Goal: Feedback & Contribution: Contribute content

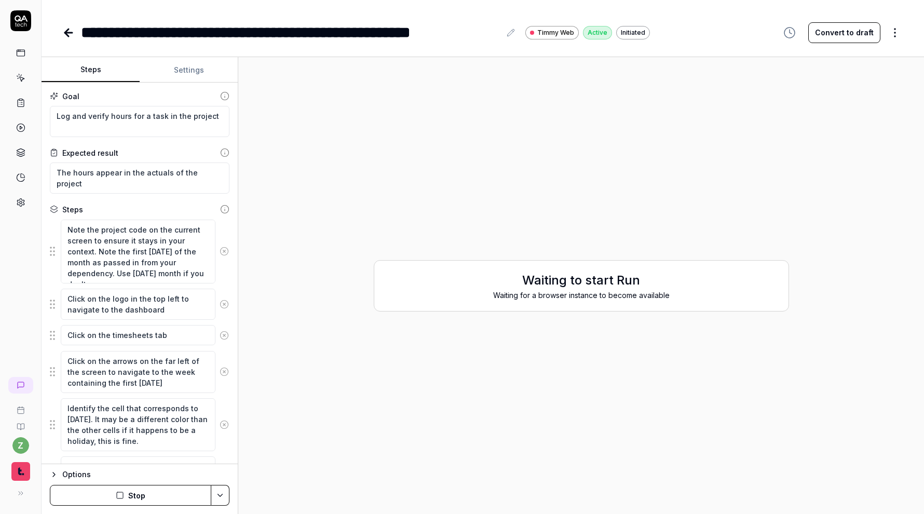
type textarea "*"
click at [141, 498] on button "Stop" at bounding box center [130, 495] width 161 height 21
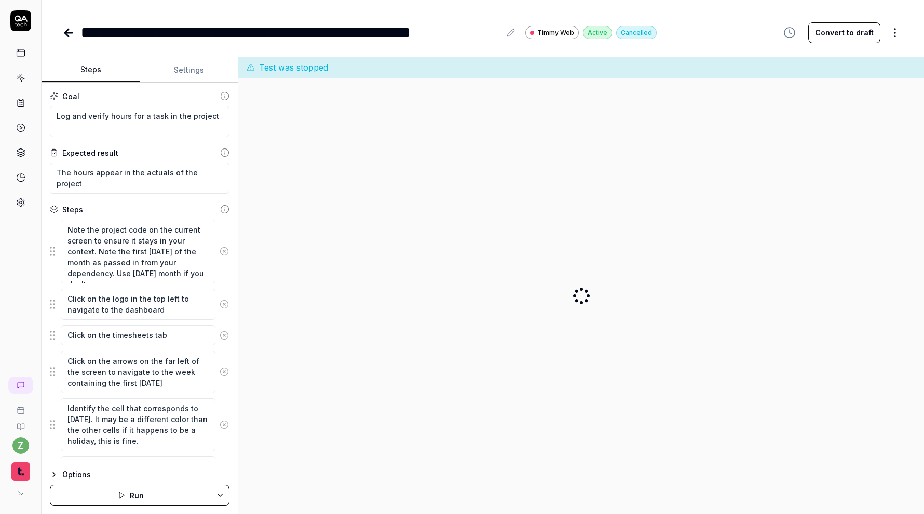
click at [16, 23] on icon at bounding box center [20, 20] width 21 height 21
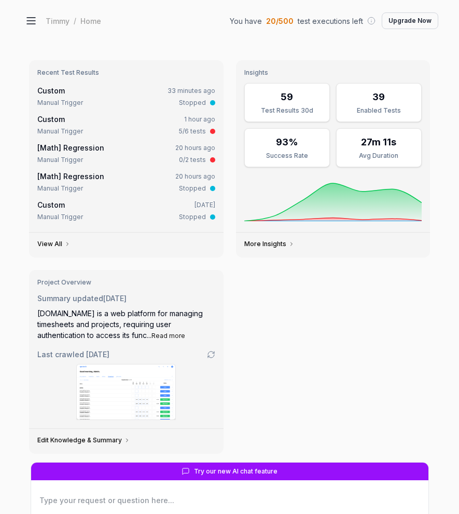
click at [28, 22] on icon at bounding box center [31, 21] width 12 height 12
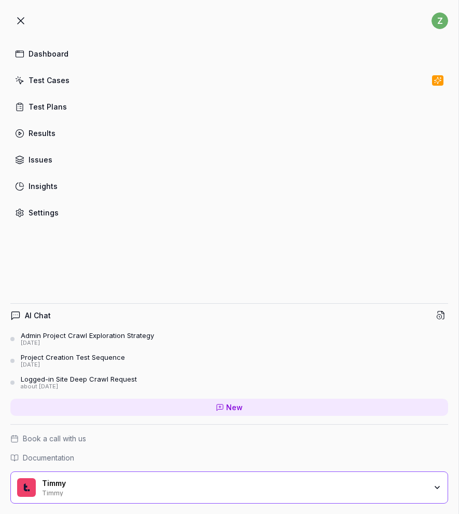
type textarea "*"
click at [59, 85] on div "Test Cases" at bounding box center [49, 80] width 41 height 11
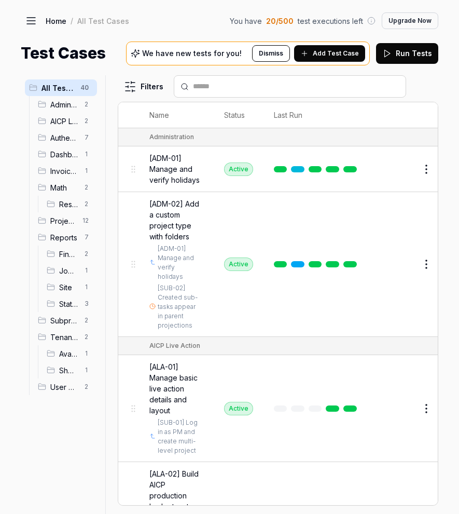
click at [337, 56] on span "Add Test Case" at bounding box center [336, 53] width 46 height 9
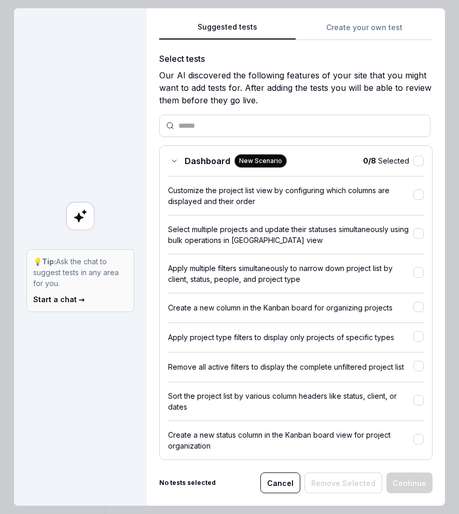
click at [340, 35] on button "Create your own test" at bounding box center [364, 30] width 137 height 19
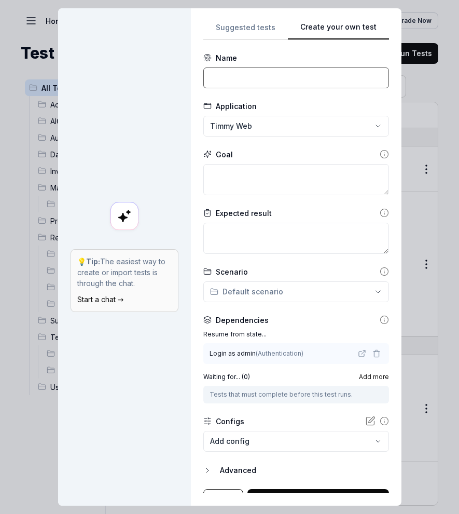
click at [275, 74] on input at bounding box center [296, 77] width 186 height 21
type input "[ALA-03]"
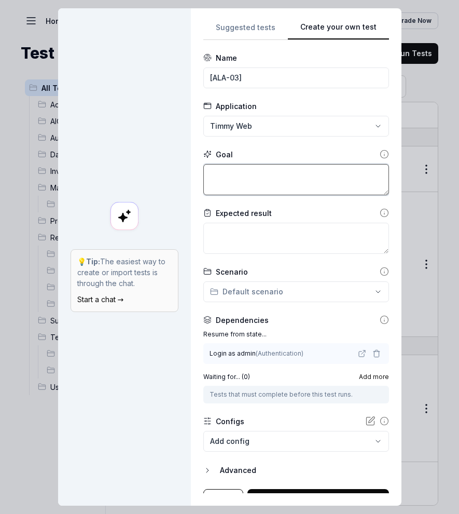
click at [312, 169] on textarea at bounding box center [296, 179] width 186 height 31
type textarea "*"
type textarea "I"
type textarea "*"
type textarea "In"
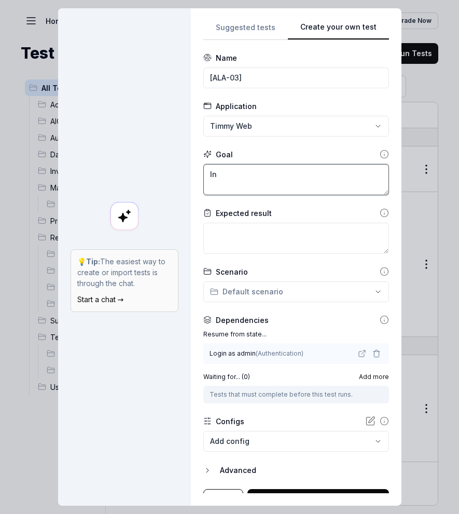
type textarea "*"
type textarea "In"
type textarea "*"
type textarea "In th"
type textarea "*"
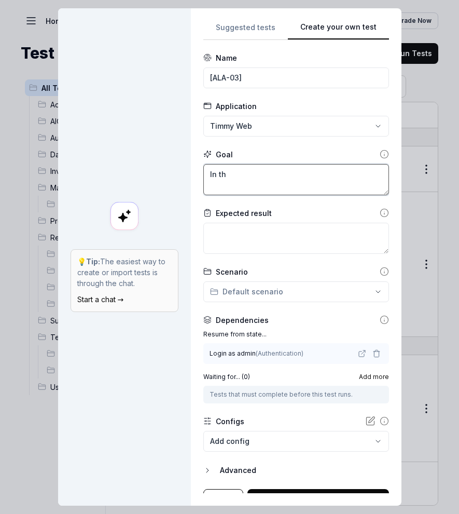
type textarea "In the"
type textarea "*"
type textarea "In the"
type textarea "*"
type textarea "In the A"
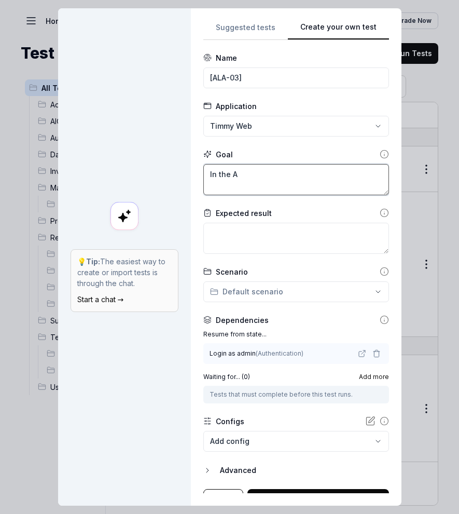
type textarea "*"
type textarea "In the A"
type textarea "*"
type textarea "In the A f"
type textarea "*"
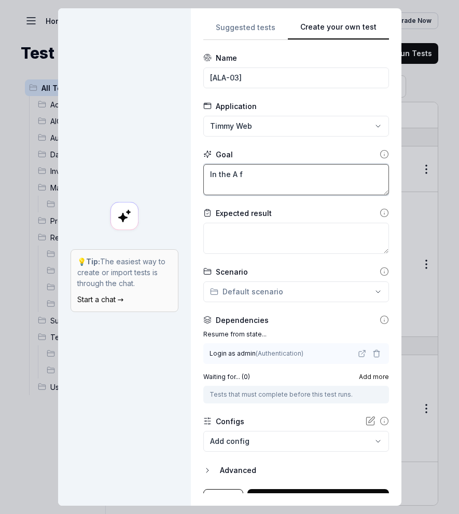
type textarea "In the A fo"
type textarea "*"
type textarea "In the A form"
type textarea "*"
type textarea "In the A for"
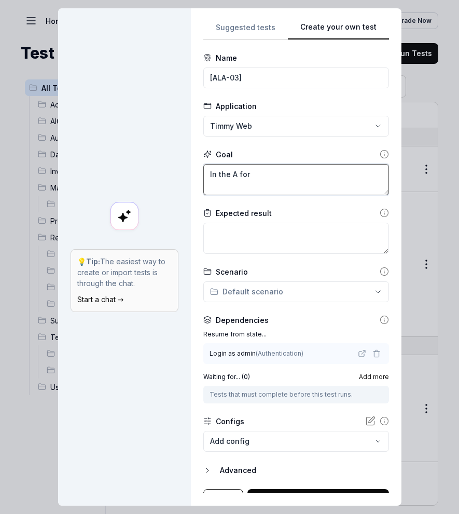
type textarea "*"
type textarea "In the A fo"
type textarea "*"
type textarea "In the A f"
type textarea "*"
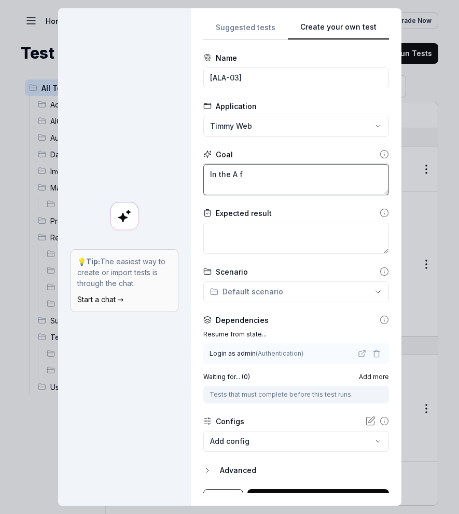
type textarea "In the A"
type textarea "*"
type textarea "In the A t"
type textarea "*"
type textarea "In the A tab"
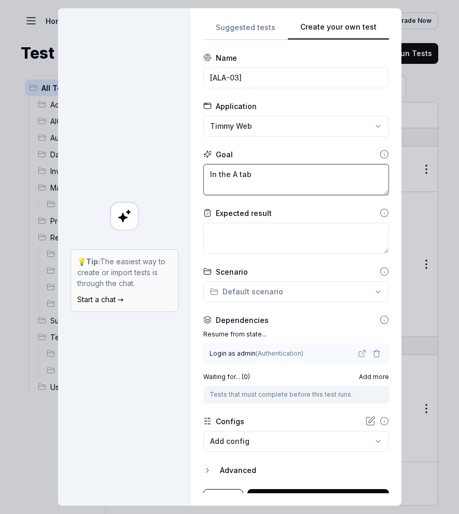
type textarea "*"
type textarea "In the A tab"
type textarea "*"
type textarea "In the A tab"
type textarea "*"
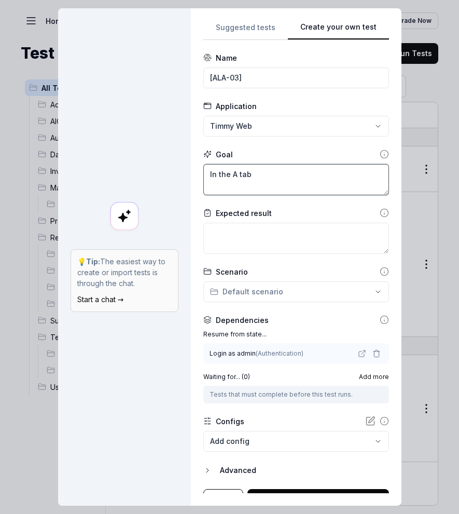
type textarea "In the A tab,"
type textarea "*"
type textarea "In the A tab,"
type textarea "*"
type textarea "In the A tab,"
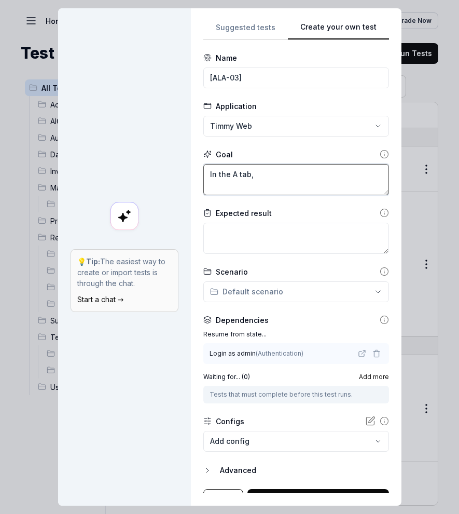
type textarea "*"
type textarea "In the A tab"
type textarea "*"
type textarea "In the A tab"
type textarea "*"
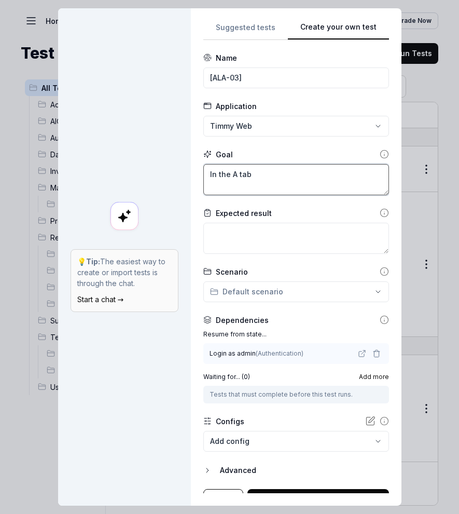
type textarea "In the A tab f"
type textarea "*"
type textarea "In the A tab fo"
type textarea "*"
type textarea "In the A tab for"
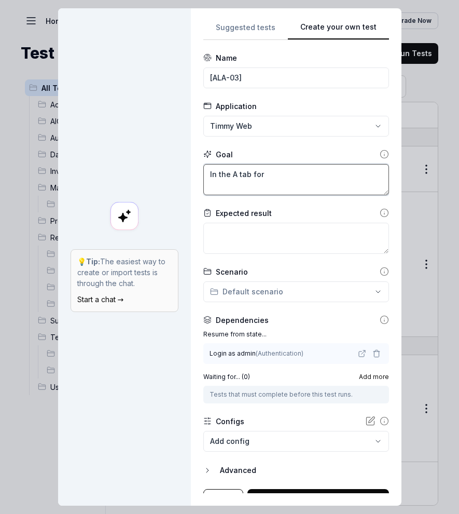
type textarea "*"
type textarea "In the A tab form"
type textarea "*"
type textarea "In the A tab form,"
type textarea "*"
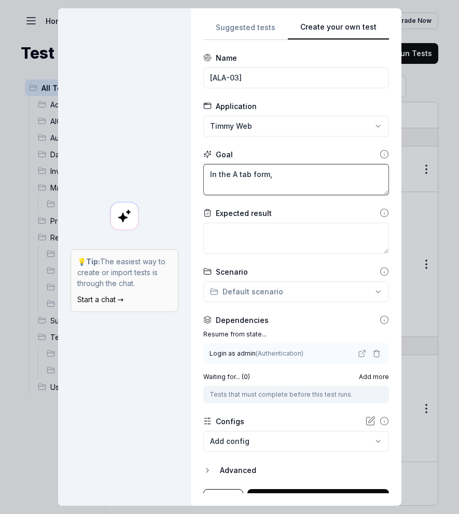
type textarea "In the A tab form,"
type textarea "*"
type textarea "In the A tab form, t"
type textarea "*"
type textarea "In the A tab form, to"
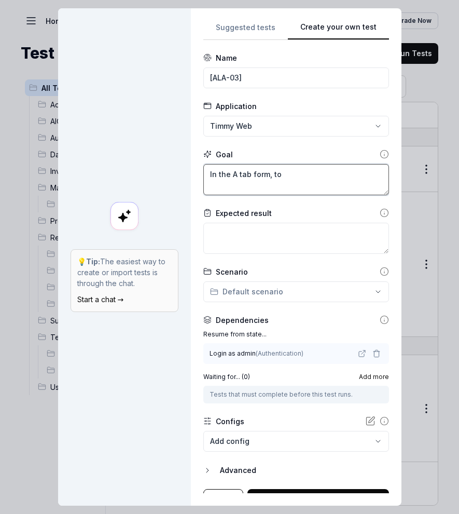
type textarea "*"
type textarea "In the A tab form, tog"
type textarea "*"
type textarea "In the A tab form, togg"
type textarea "*"
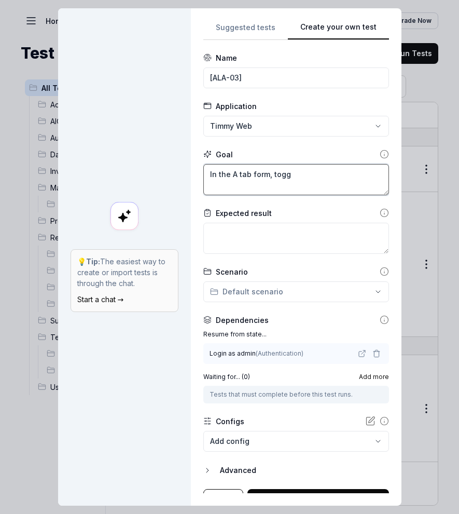
type textarea "In the A tab form, toggl"
type textarea "*"
type textarea "In the A tab form, toggle"
type textarea "*"
type textarea "In the A tab form, toggle"
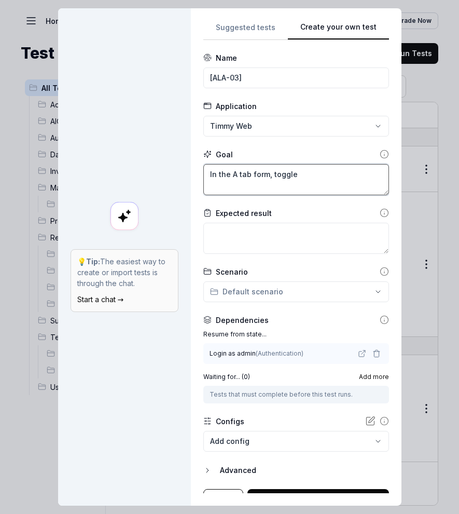
type textarea "*"
type textarea "In the A tab form, toggle o"
type textarea "*"
type textarea "In the A tab form, toggle on"
type textarea "*"
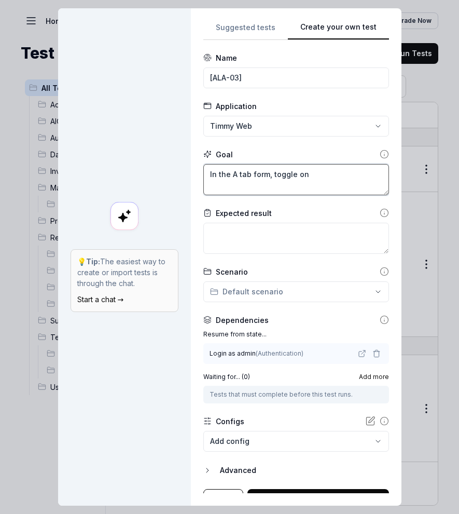
type textarea "In the A tab form, toggle on"
type textarea "*"
type textarea "In the A tab form, toggle on t"
type textarea "*"
type textarea "In the A tab form, toggle on th"
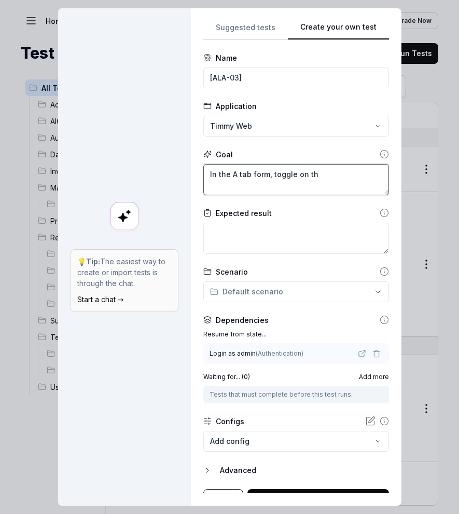
type textarea "*"
type textarea "In the A tab form, toggle on the"
type textarea "*"
type textarea "In the A tab form, toggle on the"
type textarea "*"
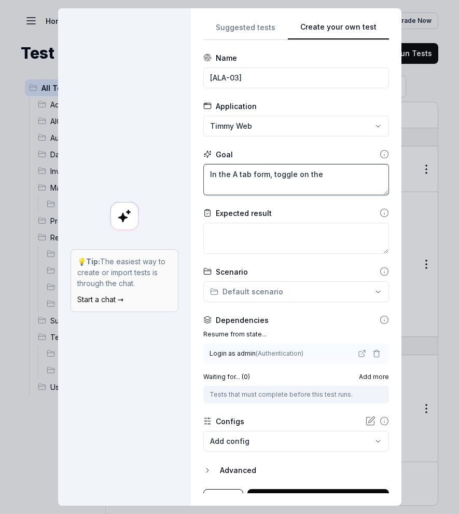
type textarea "In the A tab form, toggle on the d"
type textarea "*"
type textarea "In the A tab form, toggle on the di"
type textarea "*"
type textarea "In the A tab form, toggle on the dis"
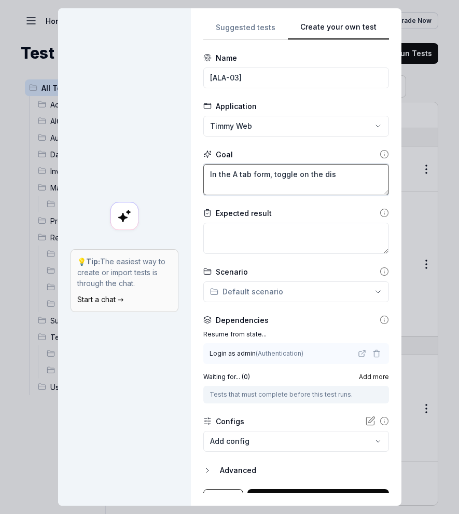
type textarea "*"
type textarea "In the A tab form, toggle on the disp"
type textarea "*"
type textarea "In the A tab form, toggle on the displ"
type textarea "*"
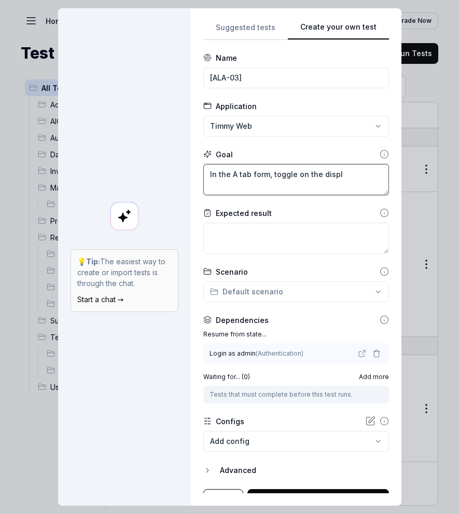
type textarea "In the A tab form, toggle on the displa"
type textarea "*"
type textarea "In the A tab form, toggle on the displ"
type textarea "*"
type textarea "In the A tab form, toggle on the disp"
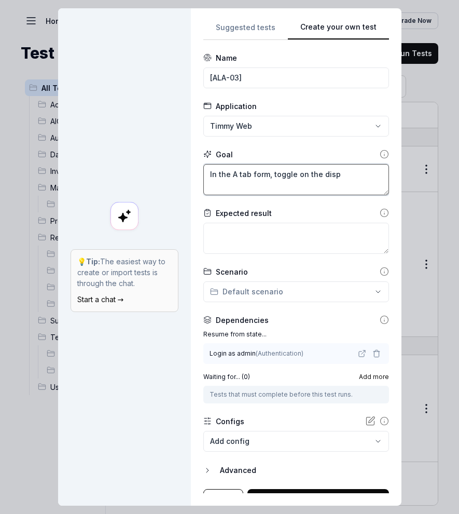
type textarea "*"
type textarea "In the A tab form, toggle on the dis"
type textarea "*"
type textarea "In the A tab form, toggle on the di"
type textarea "*"
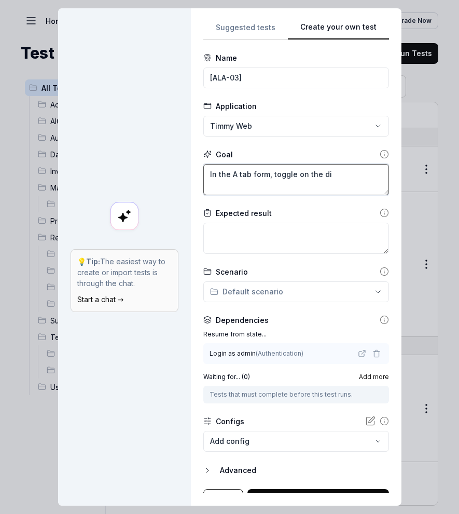
type textarea "In the A tab form, toggle on the d"
type textarea "*"
type textarea "In the A tab form, toggle on the"
type textarea "*"
type textarea "In the A tab form, toggle on the o"
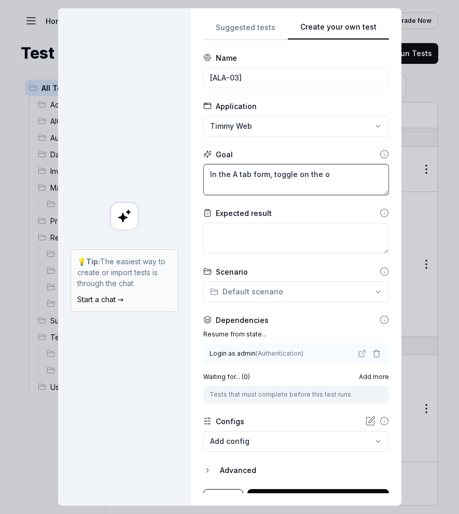
type textarea "*"
type textarea "In the A tab form, toggle on the op"
type textarea "*"
type textarea "In the A tab form, toggle on the opt"
type textarea "*"
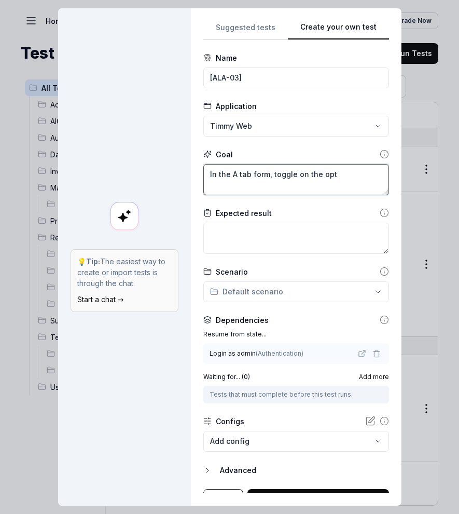
type textarea "In the A tab form, toggle on the opti"
type textarea "*"
type textarea "In the A tab form, toggle on the optio"
type textarea "*"
type textarea "In the A tab form, toggle on the option"
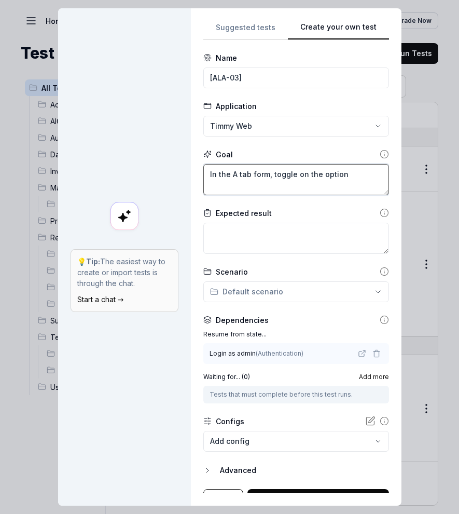
type textarea "*"
type textarea "In the A tab form, toggle on the optiona"
type textarea "*"
type textarea "In the A tab form, toggle on the optional"
type textarea "*"
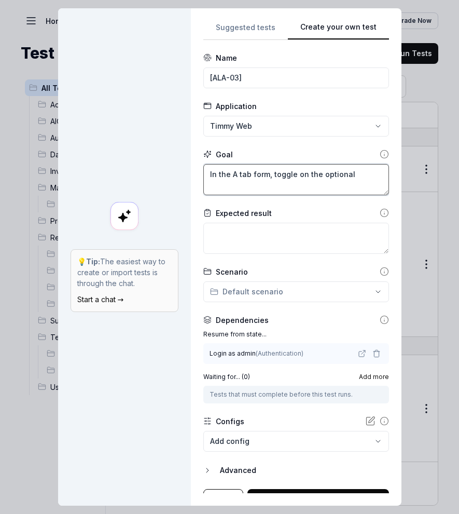
type textarea "In the A tab form, toggle on the optional"
type textarea "*"
type textarea "In the A tab form, toggle on the optional ""
type textarea "*"
type textarea "In the A tab form, toggle on the optional "D"
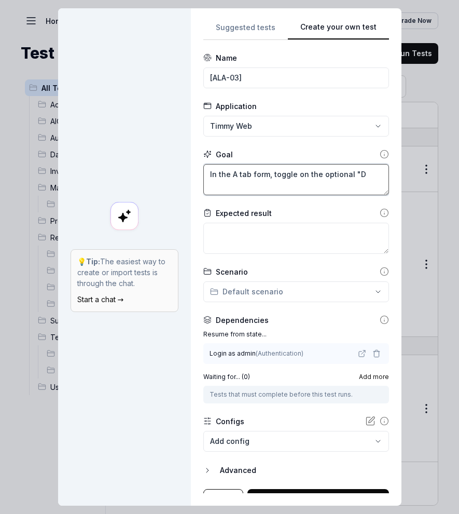
type textarea "*"
type textarea "In the A tab form, toggle on the optional "DI"
type textarea "*"
type textarea "In the A tab form, toggle on the optional "DIS"
type textarea "*"
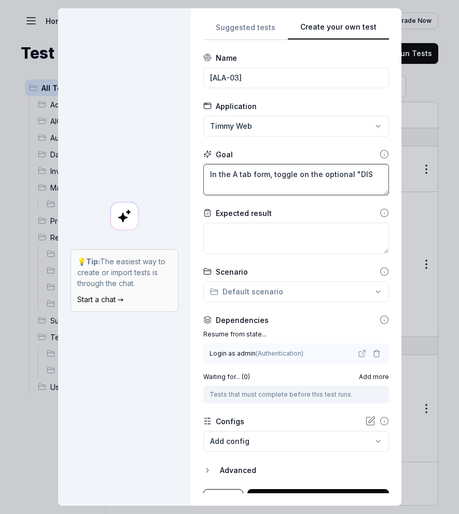
type textarea "In the A tab form, toggle on the optional "DISP"
type textarea "*"
type textarea "In the A tab form, toggle on the optional "DISPL"
type textarea "*"
type textarea "In the A tab form, toggle on the optional "DISPLA"
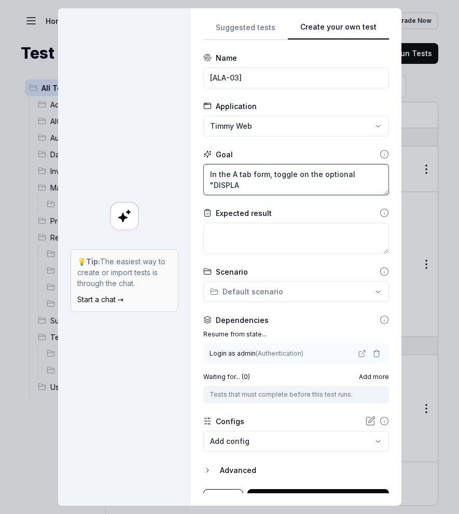
type textarea "*"
type textarea "In the A tab form, toggle on the optional "DISPLAY"
type textarea "*"
type textarea "In the A tab form, toggle on the optional "DISPLAY""
type textarea "*"
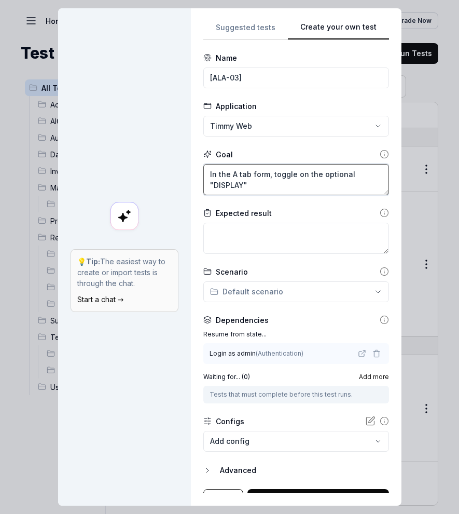
type textarea "In the A tab form, toggle on the optional "DISPLAY""
type textarea "*"
type textarea "In the A tab form, toggle on the optional "DISPLAY" c"
type textarea "*"
type textarea "In the A tab form, toggle on the optional "DISPLAY" col"
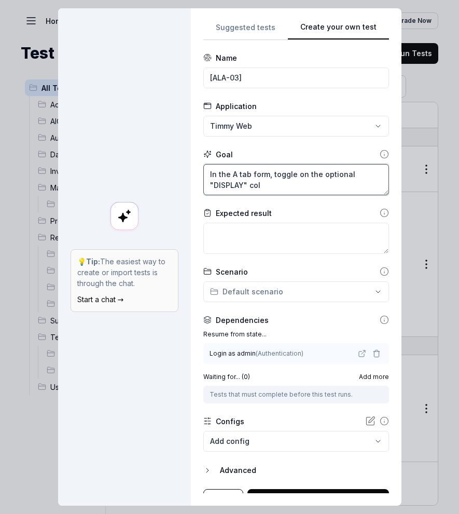
type textarea "*"
type textarea "In the A tab form, toggle on the optional "DISPLAY" colu"
type textarea "*"
type textarea "In the A tab form, toggle on the optional "DISPLAY" colum"
type textarea "*"
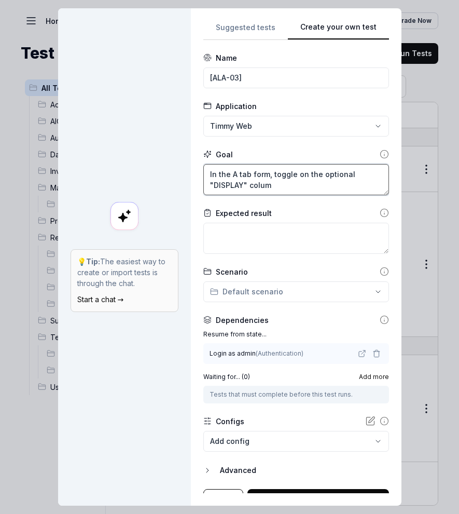
type textarea "In the A tab form, toggle on the optional "DISPLAY" column"
type textarea "*"
type textarea "In the A tab form, toggle on the optional "DISPLAY" columns"
type textarea "*"
type textarea "In the A tab form, toggle on the optional "DISPLAY" columns"
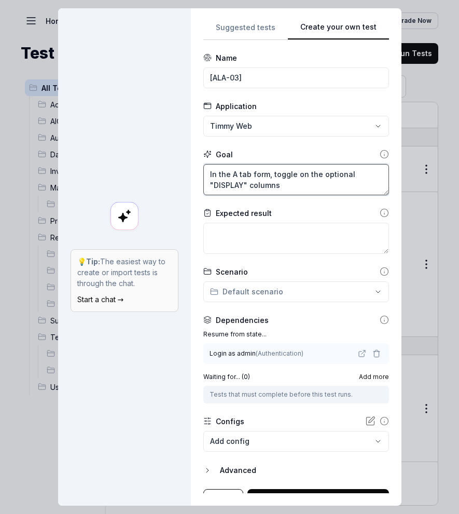
type textarea "*"
type textarea "In the A tab form, toggle on the optional "DISPLAY" columns"
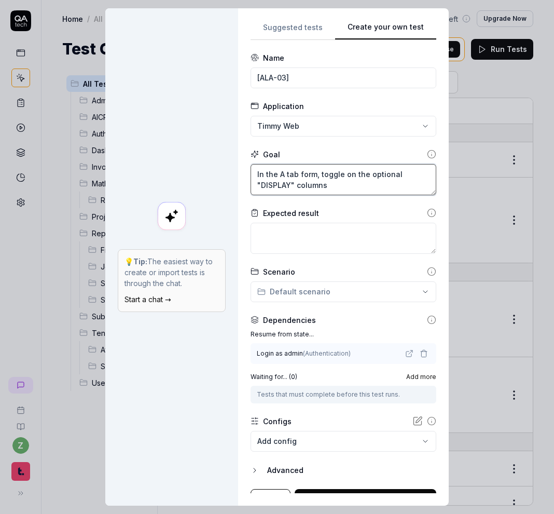
click at [301, 189] on textarea "In the A tab form, toggle on the optional "DISPLAY" columns" at bounding box center [344, 179] width 186 height 31
type textarea "*"
type textarea "In the A tab form, toggle on the optional "DISPLAY" ecolumns"
type textarea "*"
type textarea "In the A tab form, toggle on the optional "DISPLAY" escolumns"
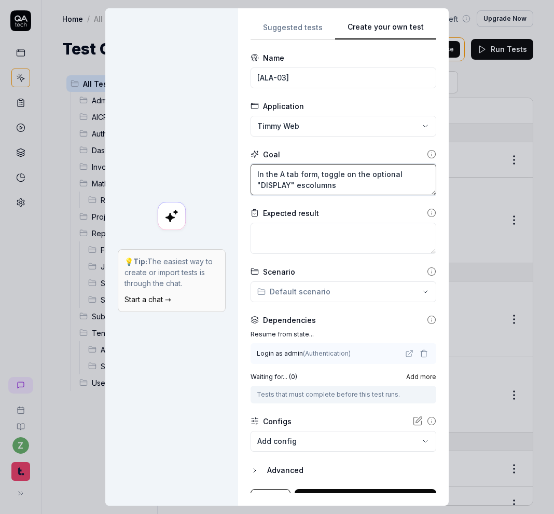
type textarea "*"
type textarea "In the A tab form, toggle on the optional "DISPLAY" estcolumns"
type textarea "*"
type textarea "In the A tab form, toggle on the optional "DISPLAY" esticolumns"
type textarea "*"
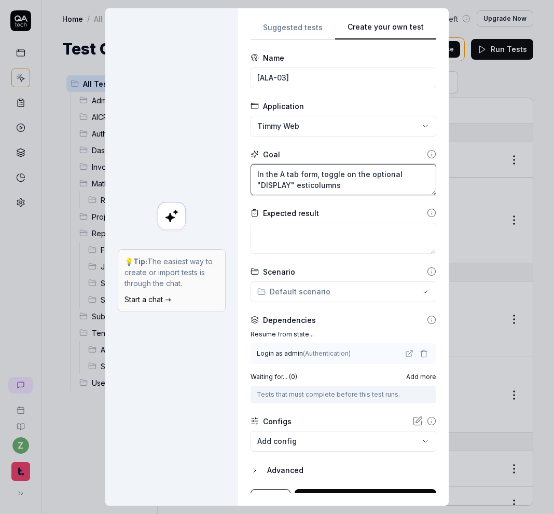
type textarea "In the A tab form, toggle on the optional "DISPLAY" estimcolumns"
type textarea "*"
type textarea "In the A tab form, toggle on the optional "DISPLAY" estimacolumns"
type textarea "*"
type textarea "In the A tab form, toggle on the optional "DISPLAY" estimatcolumns"
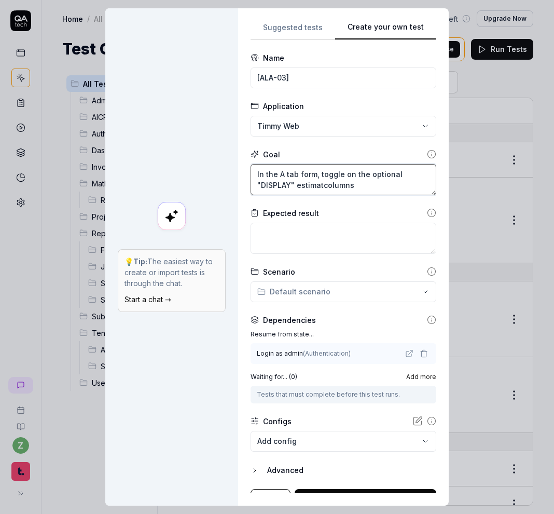
type textarea "*"
type textarea "In the A tab form, toggle on the optional "DISPLAY" estimatecolumns"
type textarea "*"
type textarea "In the A tab form, toggle on the optional "DISPLAY" estimate columns"
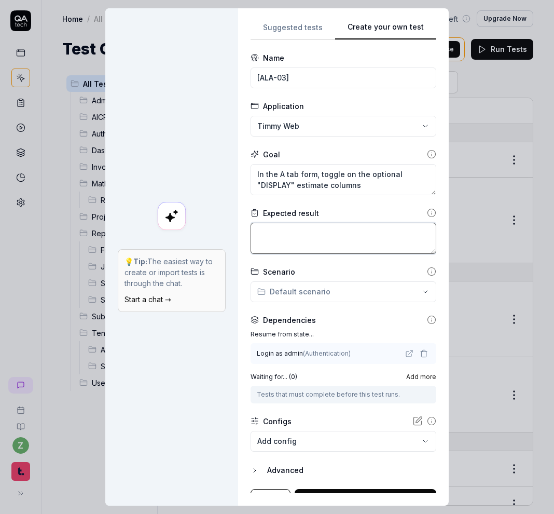
click at [347, 243] on textarea at bounding box center [344, 238] width 186 height 31
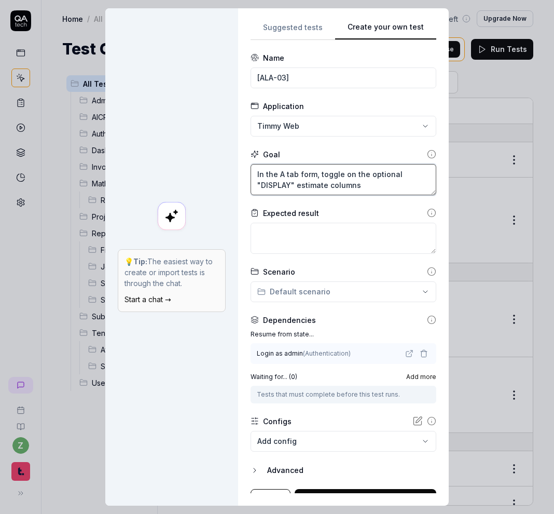
click at [384, 191] on textarea "In the A tab form, toggle on the optional "DISPLAY" estimate columns" at bounding box center [344, 179] width 186 height 31
type textarea "*"
type textarea "In the A tab form, toggle on the optional "DISPLAY" estimate columns"
type textarea "*"
type textarea "In the A tab form, toggle on the optional "DISPLAY" estimate columns a"
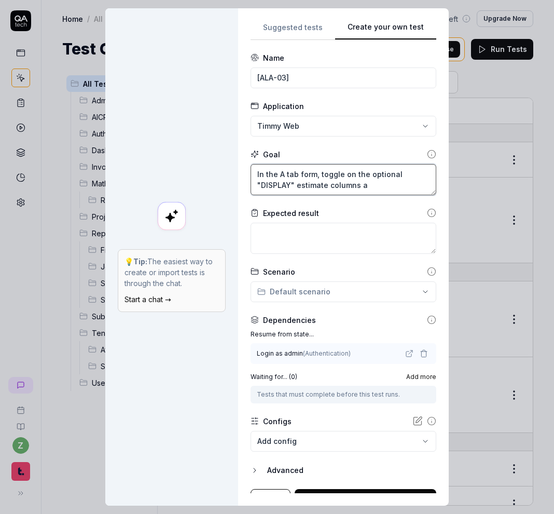
type textarea "*"
type textarea "In the A tab form, toggle on the optional "DISPLAY" estimate columns an"
type textarea "*"
type textarea "In the A tab form, toggle on the optional "DISPLAY" estimate columns and"
type textarea "*"
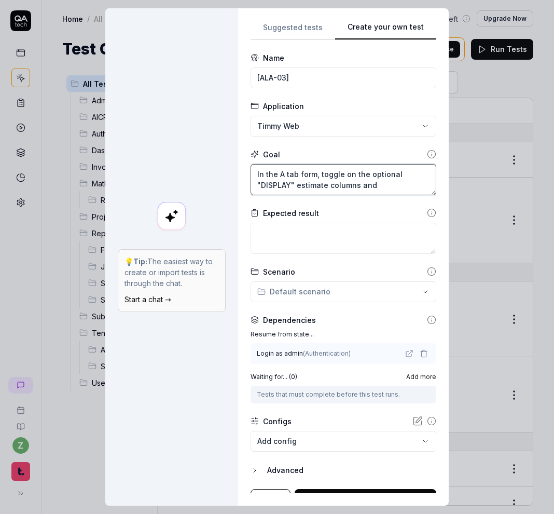
type textarea "In the A tab form, toggle on the optional "DISPLAY" estimate columns and"
type textarea "*"
type textarea "In the A tab form, toggle on the optional "DISPLAY" estimate columns and a"
type textarea "*"
type textarea "In the A tab form, toggle on the optional "DISPLAY" estimate columns and ad"
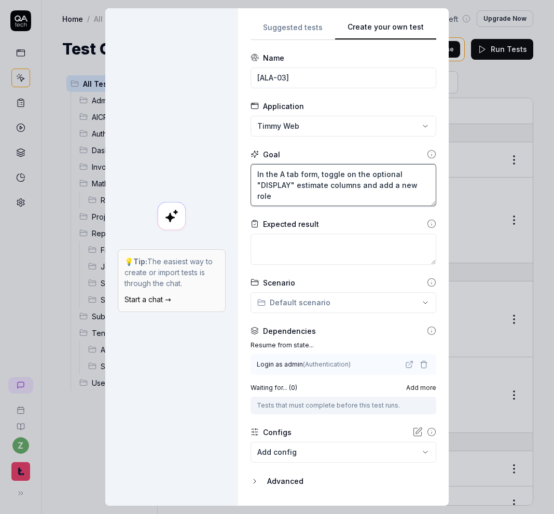
drag, startPoint x: 313, startPoint y: 200, endPoint x: 379, endPoint y: 186, distance: 66.9
click at [379, 186] on textarea "In the A tab form, toggle on the optional "DISPLAY" estimate columns and add a …" at bounding box center [344, 185] width 186 height 42
drag, startPoint x: 359, startPoint y: 202, endPoint x: 324, endPoint y: 174, distance: 44.3
click at [323, 174] on textarea "In the A tab form, toggle on the optional "DISPLAY" estimate columns and assign…" at bounding box center [344, 185] width 186 height 42
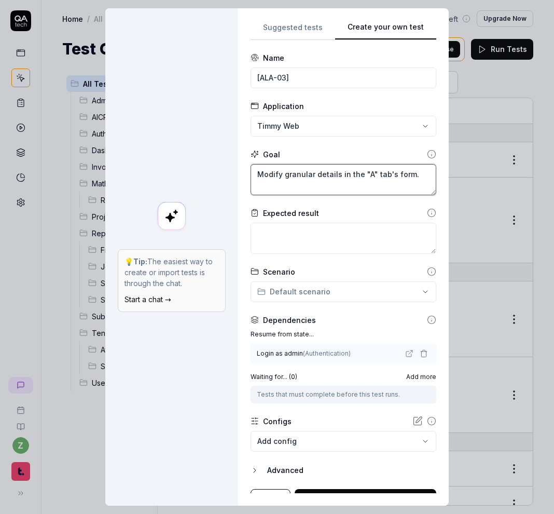
click at [373, 177] on textarea "Modify granular details in the "A" tab's form." at bounding box center [344, 179] width 186 height 31
click at [429, 182] on textarea "Modify granular details in the "A" tab's form." at bounding box center [344, 179] width 186 height 31
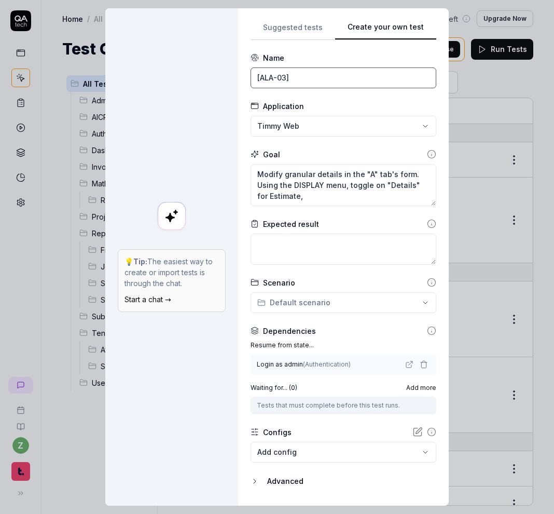
click at [333, 81] on input "[ALA-03]" at bounding box center [344, 77] width 186 height 21
click at [352, 202] on textarea "Modify granular details in the "A" tab's form. Using the DISPLAY menu, toggle o…" at bounding box center [344, 185] width 186 height 42
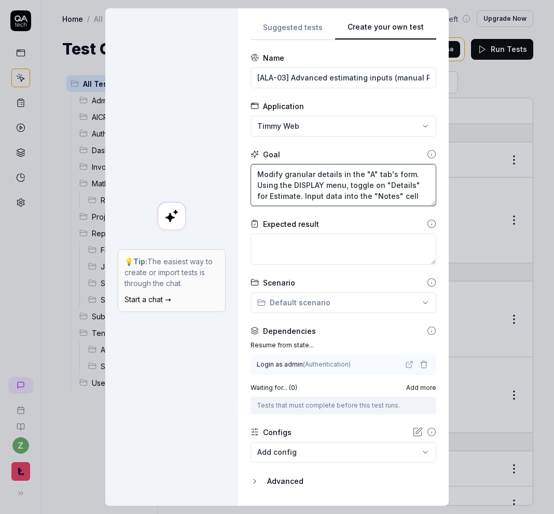
click at [306, 195] on textarea "Modify granular details in the "A" tab's form. Using the DISPLAY menu, toggle o…" at bounding box center [344, 185] width 186 height 42
click at [341, 175] on textarea "Modify granular details in the "A" tab's form. Using the DISPLAY menu, toggle o…" at bounding box center [344, 185] width 186 height 42
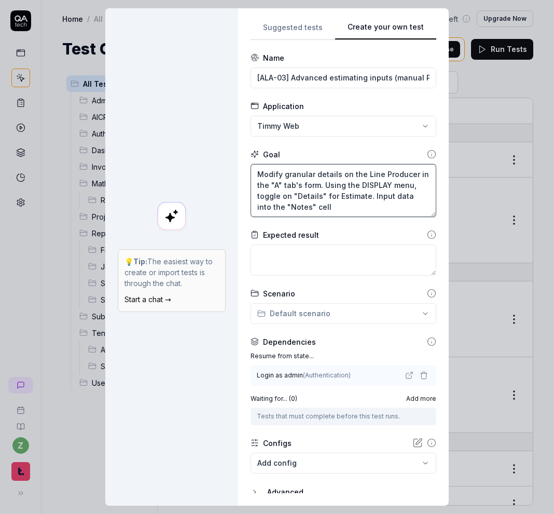
click at [345, 212] on textarea "Modify granular details on the Line Producer in the "A" tab's form. Using the D…" at bounding box center [344, 190] width 186 height 53
click at [396, 194] on textarea "Modify granular details on the Line Producer in the "A" tab's form. Using the D…" at bounding box center [344, 190] width 186 height 53
click at [348, 205] on textarea "Modify granular details on the Line Producer in the "A" tab's form. Using the D…" at bounding box center [344, 190] width 186 height 53
click at [417, 210] on textarea "Modify granular details on the Line Producer in the "A" tab's form. Using the D…" at bounding box center [344, 190] width 186 height 53
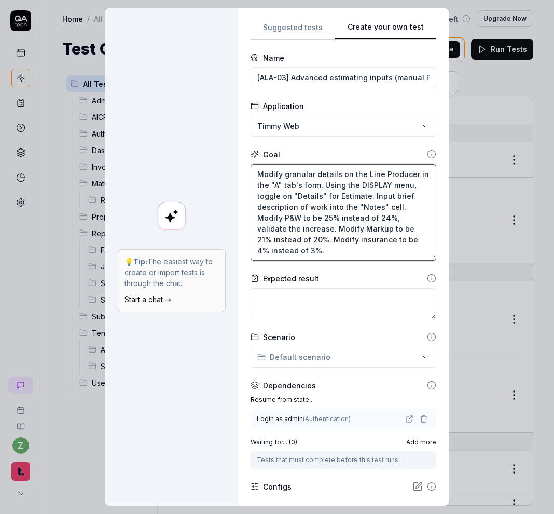
click at [267, 250] on textarea "Modify granular details on the Line Producer in the "A" tab's form. Using the D…" at bounding box center [344, 212] width 186 height 97
click at [314, 255] on textarea "Modify granular details on the Line Producer in the "A" tab's form. Using the D…" at bounding box center [344, 212] width 186 height 97
click at [317, 252] on textarea "Modify granular details on the Line Producer in the "A" tab's form. Using the D…" at bounding box center [344, 212] width 186 height 97
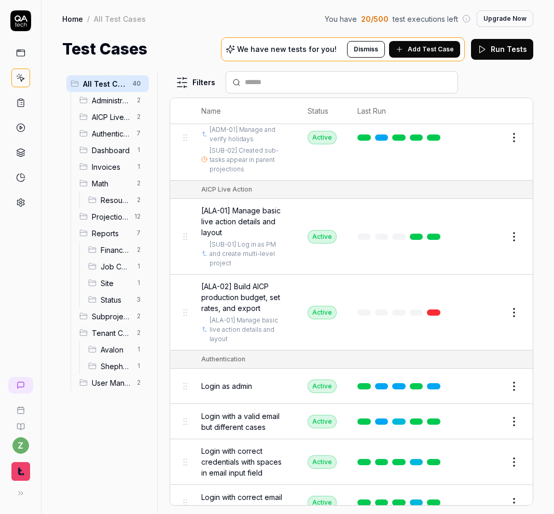
scroll to position [86, 0]
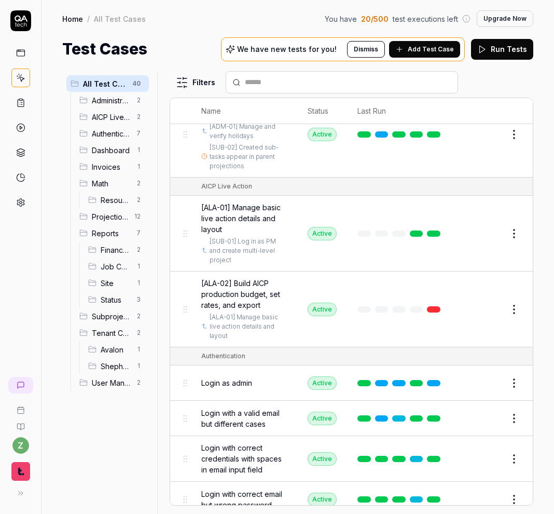
click at [240, 295] on span "[ALA-02] Build AICP production budget, set rates, and export" at bounding box center [244, 294] width 86 height 33
click at [254, 220] on span "[ALA-01] Manage basic live action details and layout" at bounding box center [244, 218] width 86 height 33
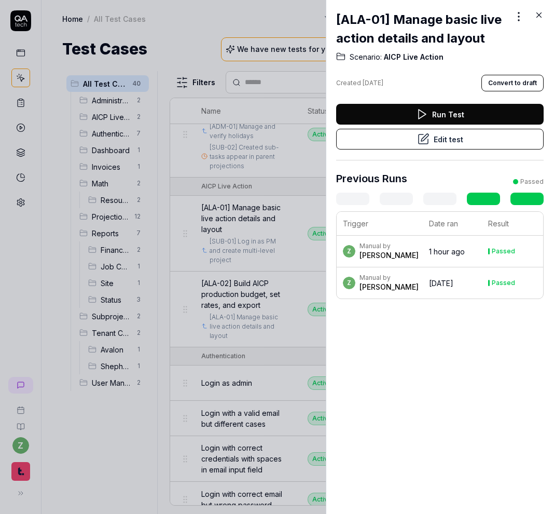
click at [423, 143] on icon at bounding box center [423, 138] width 9 height 9
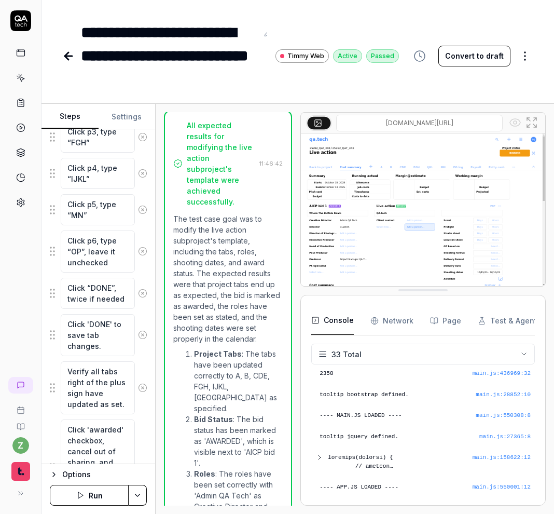
scroll to position [1524, 0]
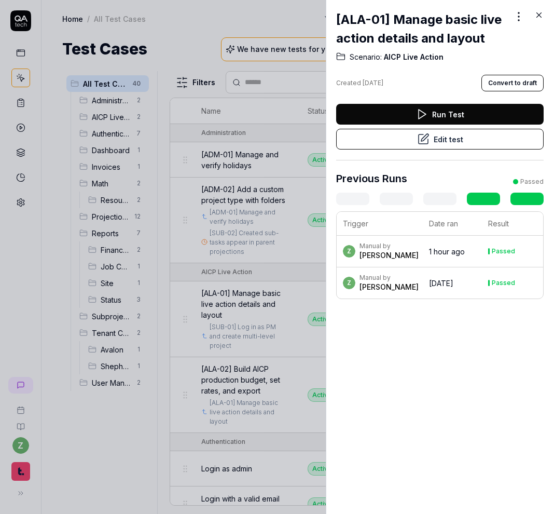
click at [174, 254] on div at bounding box center [277, 257] width 554 height 514
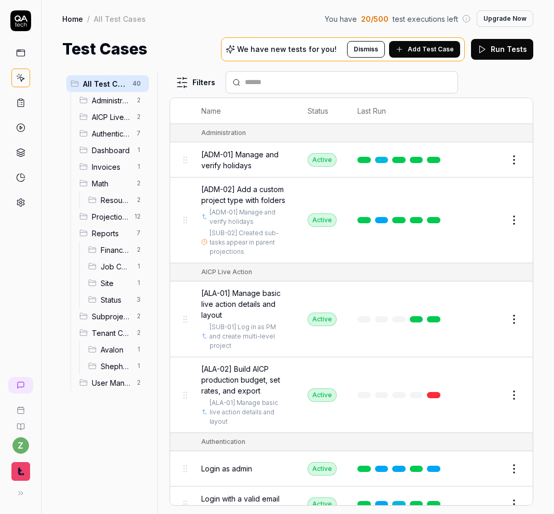
click at [251, 381] on span "[ALA-02] Build AICP production budget, set rates, and export" at bounding box center [244, 379] width 86 height 33
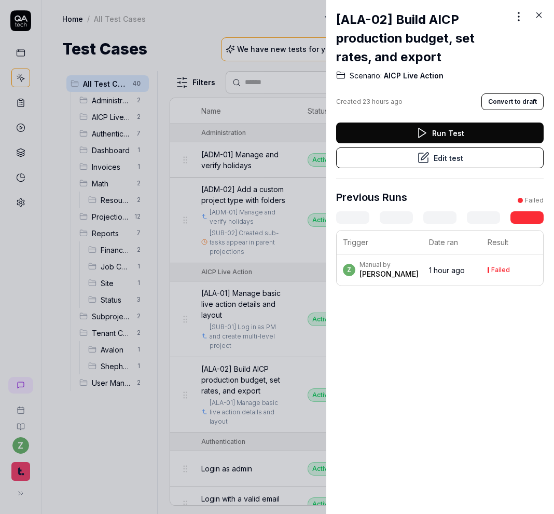
click at [464, 162] on button "Edit test" at bounding box center [440, 157] width 208 height 21
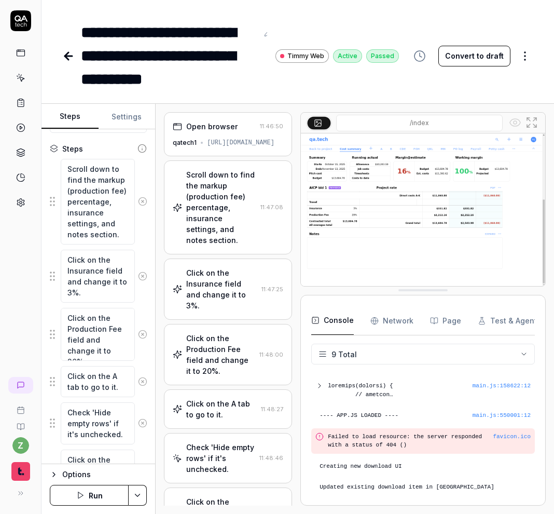
click at [244, 324] on div "Click on the Production Fee field and change it to 20%. 11:48:00" at bounding box center [228, 354] width 128 height 61
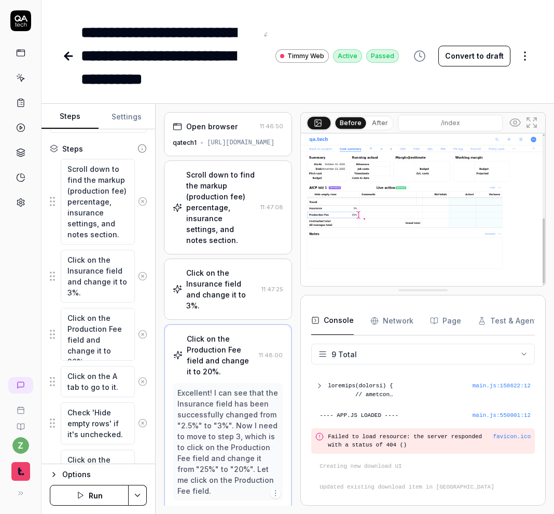
click at [247, 208] on div "Scroll down to find the markup (production fee) percentage, insurance settings,…" at bounding box center [221, 207] width 70 height 76
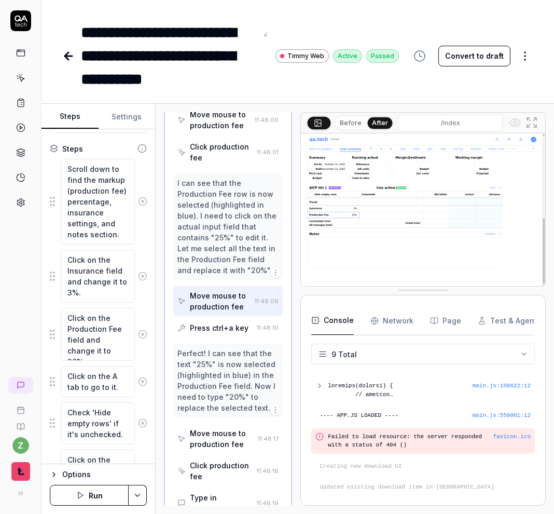
click at [356, 233] on img at bounding box center [423, 209] width 244 height 153
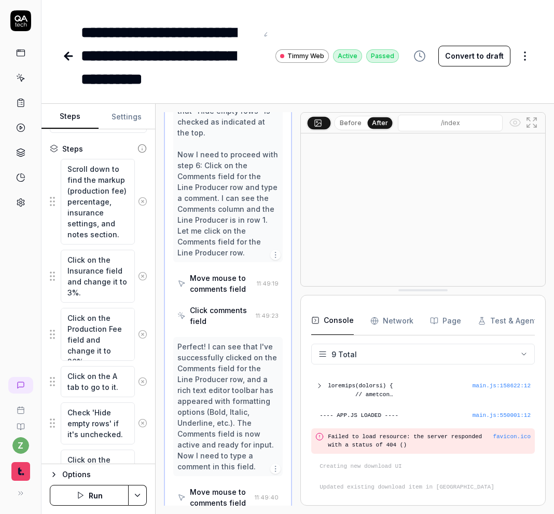
scroll to position [1106, 0]
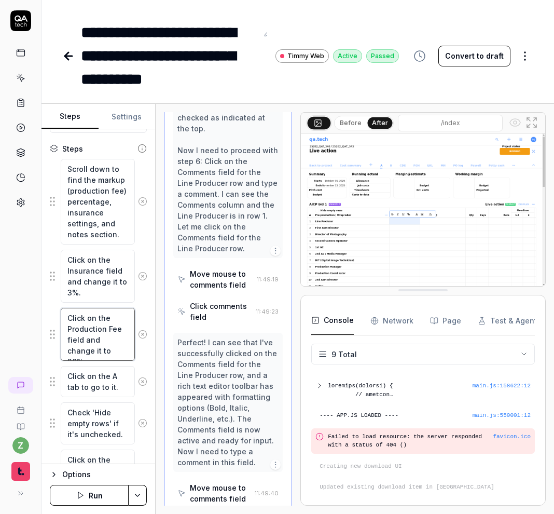
type textarea "*"
click at [98, 334] on textarea "Click on the Production Fee field and change it to 20%." at bounding box center [98, 334] width 74 height 53
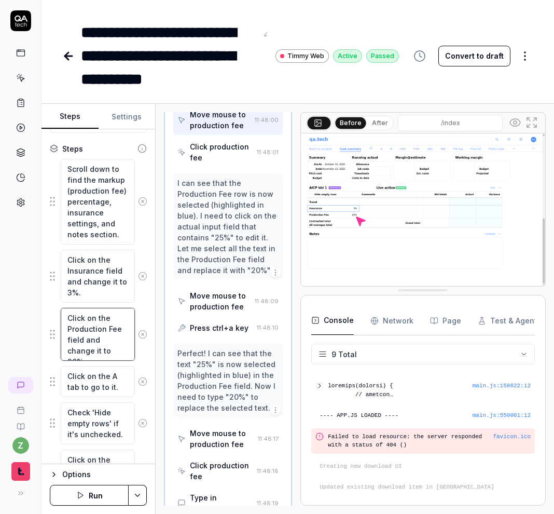
scroll to position [402, 0]
